Goal: Communication & Community: Participate in discussion

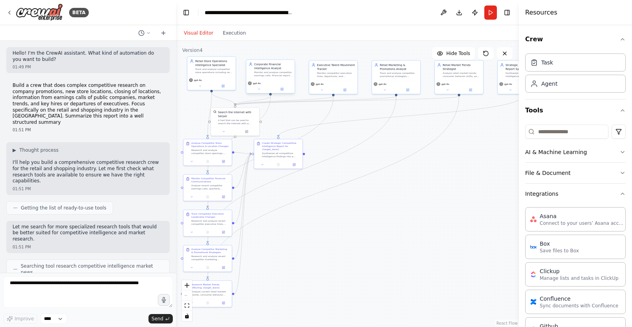
scroll to position [134, 0]
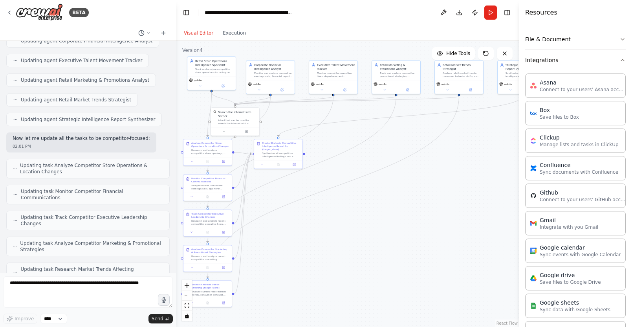
drag, startPoint x: 5, startPoint y: 9, endPoint x: 14, endPoint y: 23, distance: 17.0
click at [5, 9] on div "BETA" at bounding box center [88, 12] width 176 height 25
click at [19, 14] on img at bounding box center [39, 13] width 47 height 18
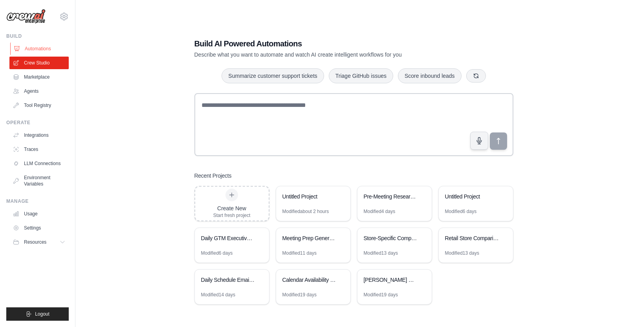
click at [38, 50] on link "Automations" at bounding box center [39, 48] width 59 height 13
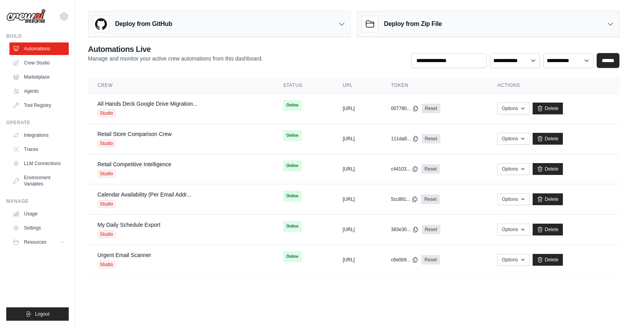
click at [428, 24] on h3 "Deploy from Zip File" at bounding box center [413, 23] width 58 height 9
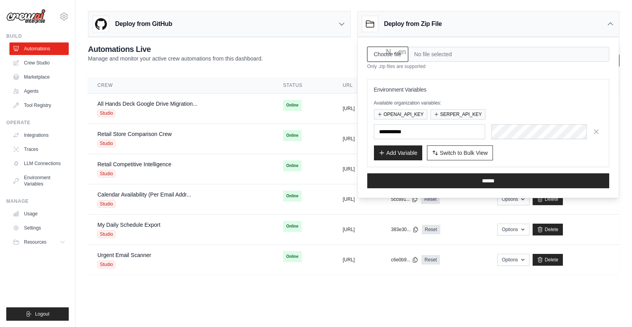
click at [391, 57] on input "Choose file" at bounding box center [387, 54] width 41 height 15
click at [387, 53] on input "Choose file" at bounding box center [387, 54] width 41 height 15
type input "**********"
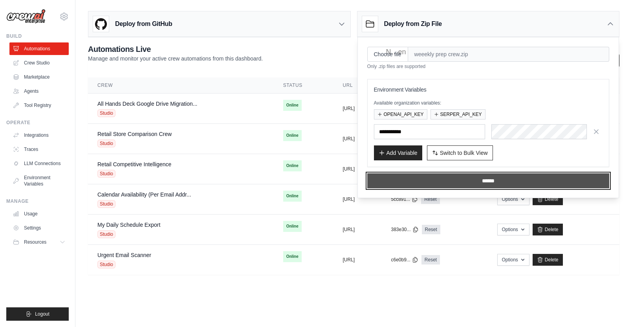
click at [489, 178] on input "******" at bounding box center [488, 180] width 242 height 15
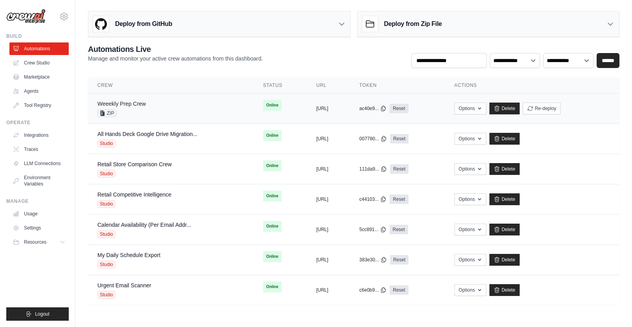
click at [130, 104] on link "Weeekly Prep Crew" at bounding box center [121, 104] width 48 height 6
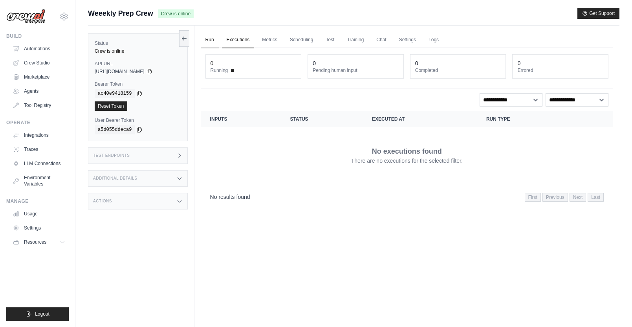
click at [211, 39] on link "Run" at bounding box center [210, 40] width 18 height 16
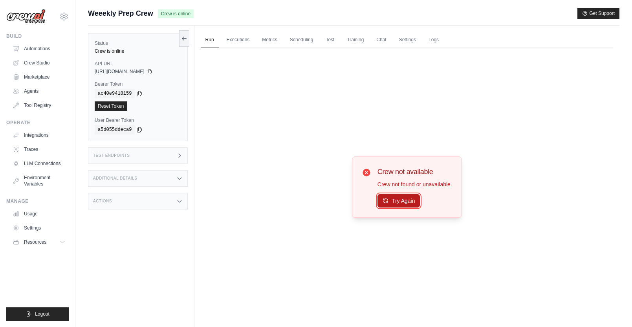
click at [396, 195] on button "Try Again" at bounding box center [398, 200] width 43 height 13
click at [38, 46] on link "Automations" at bounding box center [39, 48] width 59 height 13
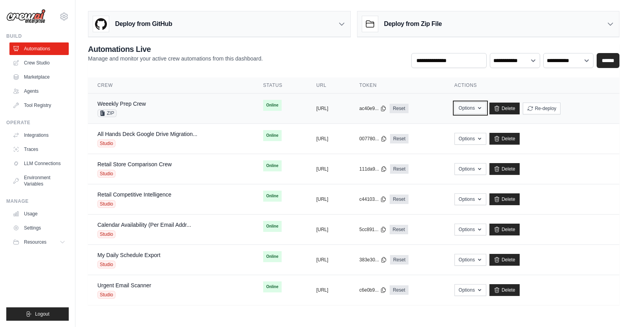
click at [483, 106] on icon "button" at bounding box center [479, 108] width 6 height 6
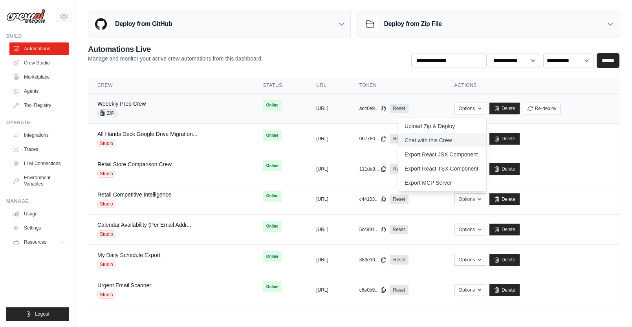
click at [476, 136] on link "Chat with this Crew" at bounding box center [442, 140] width 88 height 14
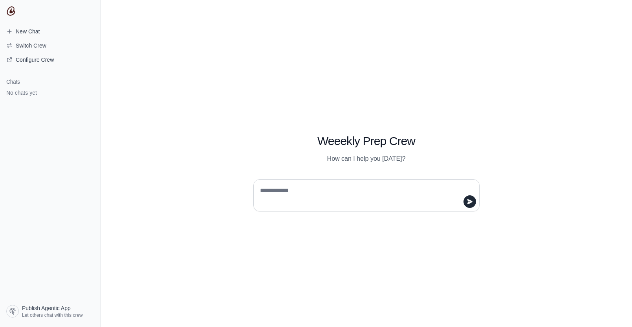
click at [333, 194] on textarea at bounding box center [363, 195] width 211 height 22
type textarea "*"
type textarea "**********"
